Goal: Check status: Check status

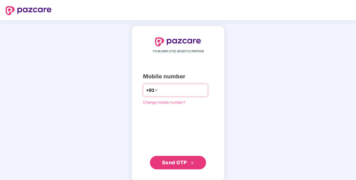
click at [163, 87] on input "number" at bounding box center [182, 89] width 46 height 9
click at [161, 92] on input "number" at bounding box center [182, 89] width 46 height 9
drag, startPoint x: 156, startPoint y: 89, endPoint x: 178, endPoint y: 84, distance: 22.2
click at [159, 89] on input "**********" at bounding box center [182, 89] width 46 height 9
type input "**********"
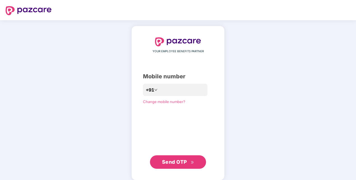
click at [183, 164] on span "Send OTP" at bounding box center [174, 162] width 25 height 6
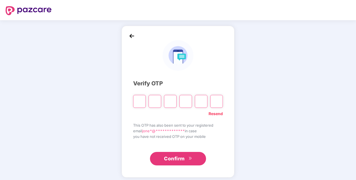
click at [141, 100] on input "Please enter verification code. Digit 1" at bounding box center [139, 101] width 13 height 13
type input "*"
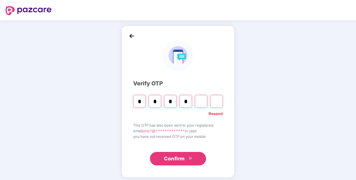
type input "*"
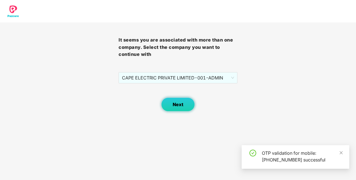
click at [184, 99] on button "Next" at bounding box center [178, 104] width 34 height 14
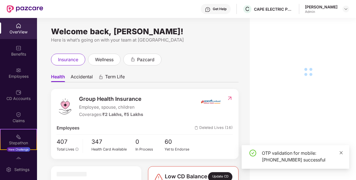
click at [341, 152] on icon "close" at bounding box center [340, 152] width 3 height 3
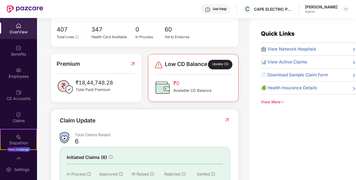
scroll to position [166, 0]
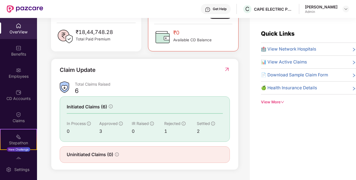
click at [123, 109] on div "Initiated Claims (6)" at bounding box center [145, 106] width 156 height 7
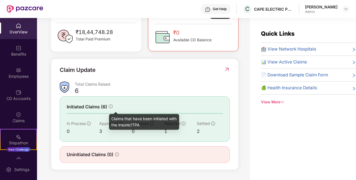
click at [111, 105] on icon "info-circle" at bounding box center [111, 106] width 4 height 4
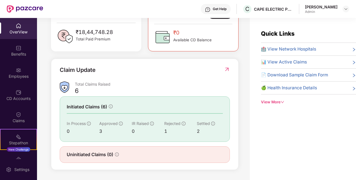
click at [228, 67] on img at bounding box center [227, 69] width 6 height 6
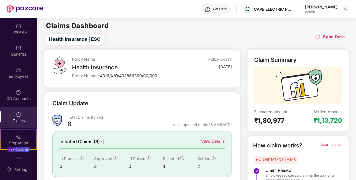
click at [318, 37] on img at bounding box center [317, 37] width 6 height 6
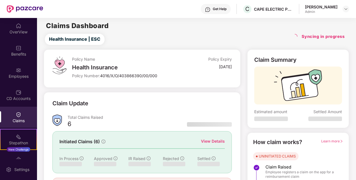
click at [226, 44] on div "Health Insurance | ESC Syncing in progress" at bounding box center [197, 39] width 316 height 11
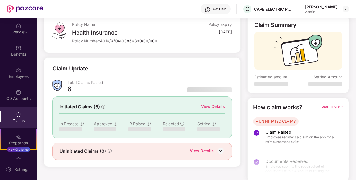
scroll to position [36, 0]
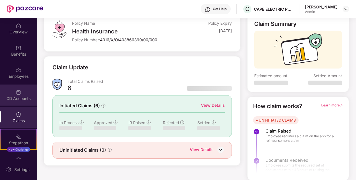
click at [8, 94] on div "CD Accounts" at bounding box center [18, 94] width 37 height 21
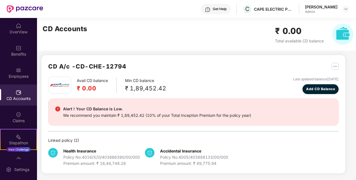
scroll to position [2, 0]
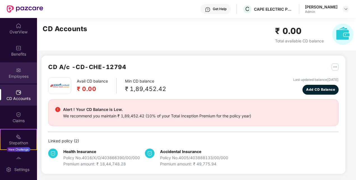
click at [24, 69] on div "Employees" at bounding box center [18, 72] width 37 height 21
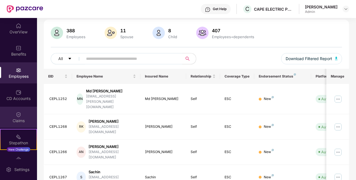
click at [21, 115] on div "Claims" at bounding box center [18, 116] width 37 height 21
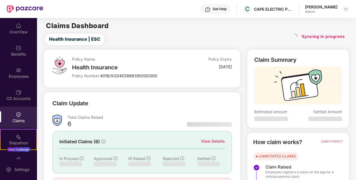
scroll to position [36, 0]
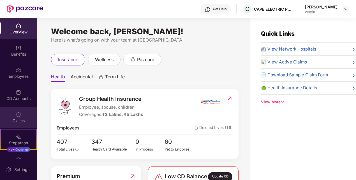
click at [16, 115] on img at bounding box center [19, 114] width 6 height 6
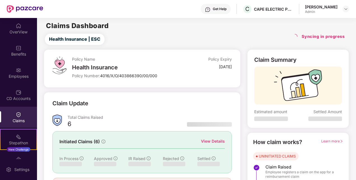
drag, startPoint x: 319, startPoint y: 38, endPoint x: 311, endPoint y: 39, distance: 8.1
click at [318, 38] on h4 "Syncing in progress" at bounding box center [322, 37] width 43 height 6
click at [16, 94] on img at bounding box center [19, 92] width 6 height 6
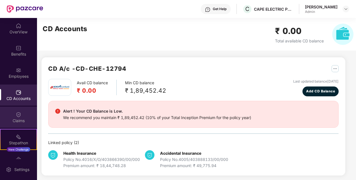
click at [11, 120] on div "Claims" at bounding box center [18, 121] width 37 height 6
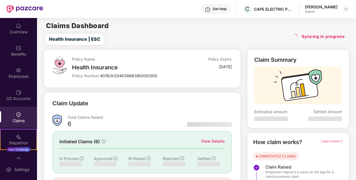
click at [215, 32] on main "Claims Dashboard Health Insurance | ESC Syncing in progress Policy Name Health …" at bounding box center [196, 117] width 318 height 198
click at [310, 39] on h4 "Syncing in progress" at bounding box center [322, 37] width 43 height 6
click at [295, 42] on div "Syncing in progress" at bounding box center [318, 39] width 52 height 11
click at [119, 46] on main "Claims Dashboard Health Insurance | ESC Syncing in progress Policy Name Health …" at bounding box center [196, 117] width 318 height 198
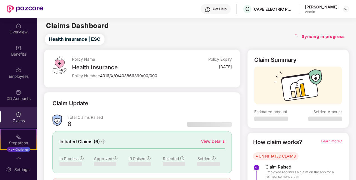
click at [149, 35] on div "Health Insurance | ESC Syncing in progress" at bounding box center [197, 39] width 316 height 11
click at [309, 35] on h4 "Syncing in progress" at bounding box center [322, 37] width 43 height 6
drag, startPoint x: 300, startPoint y: 36, endPoint x: 345, endPoint y: 37, distance: 44.5
click at [345, 37] on div "Health Insurance | ESC Syncing in progress" at bounding box center [197, 39] width 316 height 11
drag, startPoint x: 345, startPoint y: 37, endPoint x: 342, endPoint y: 44, distance: 7.1
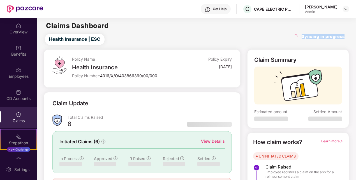
click at [342, 44] on div "Syncing in progress" at bounding box center [318, 39] width 52 height 11
click at [302, 38] on div "Syncing in progress" at bounding box center [318, 37] width 52 height 6
drag, startPoint x: 331, startPoint y: 44, endPoint x: 347, endPoint y: 35, distance: 18.6
click at [331, 44] on div "Syncing in progress" at bounding box center [318, 39] width 52 height 11
drag, startPoint x: 345, startPoint y: 37, endPoint x: 303, endPoint y: 38, distance: 41.8
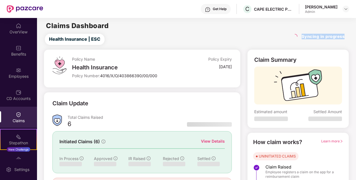
click at [303, 38] on div "Health Insurance | ESC Syncing in progress" at bounding box center [197, 39] width 316 height 11
click at [256, 45] on main "Claims Dashboard Health Insurance | ESC Syncing in progress Policy Name Health …" at bounding box center [196, 117] width 318 height 198
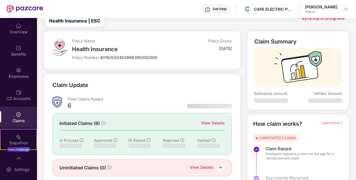
scroll to position [36, 0]
